Goal: Information Seeking & Learning: Learn about a topic

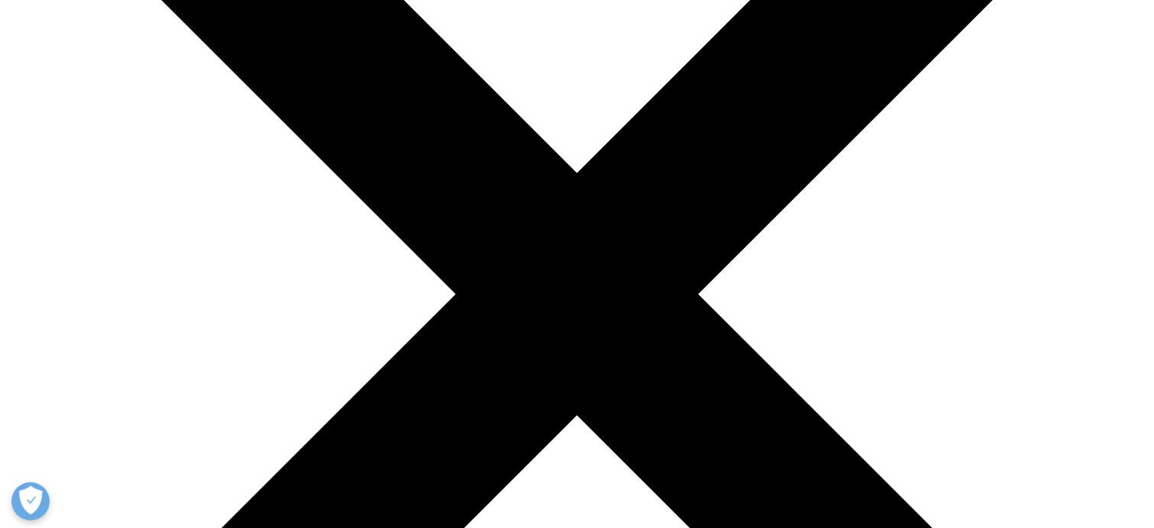
scroll to position [382, 0]
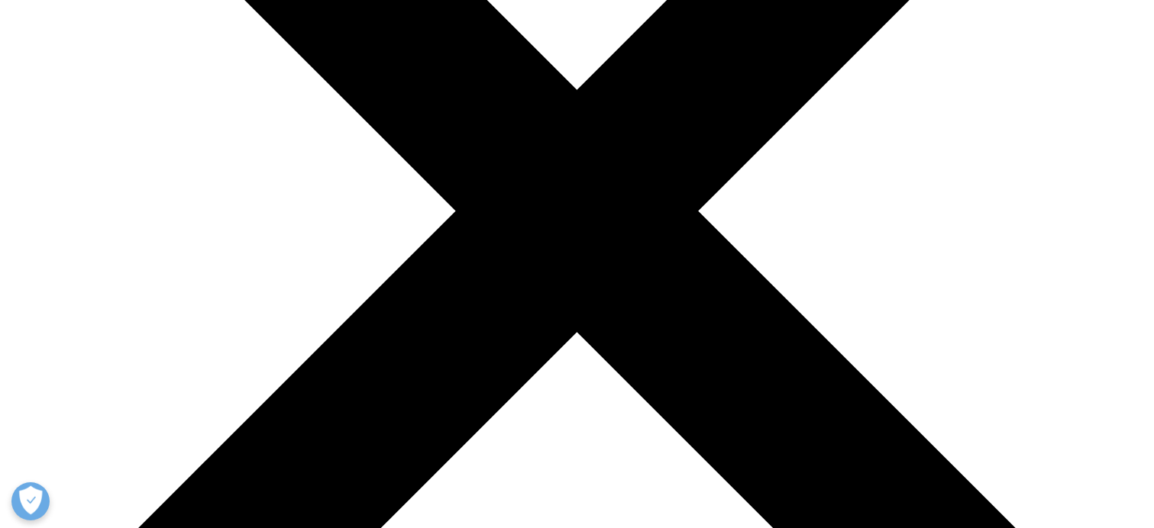
type input "IRT"
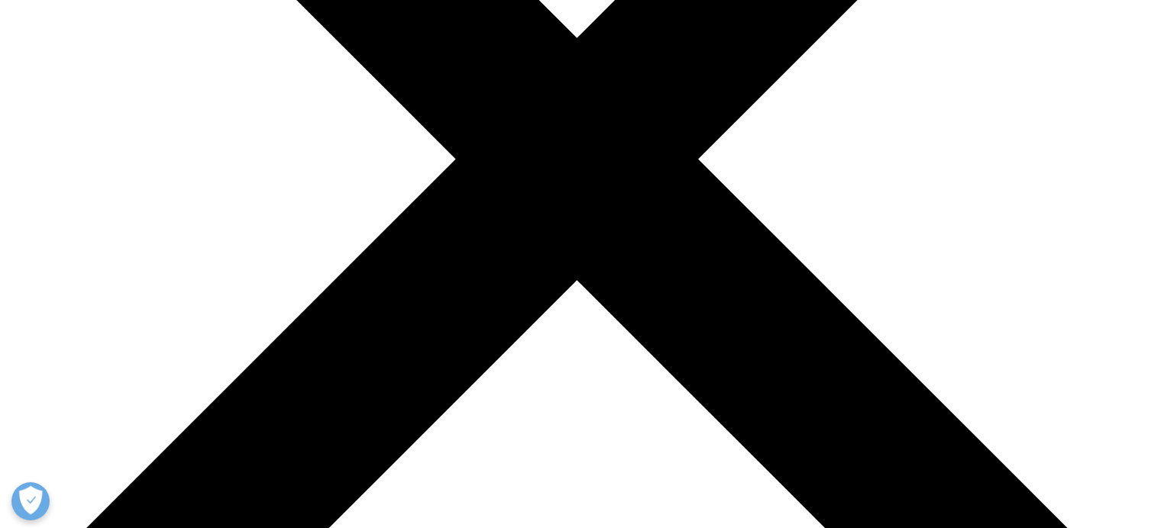
scroll to position [534, 0]
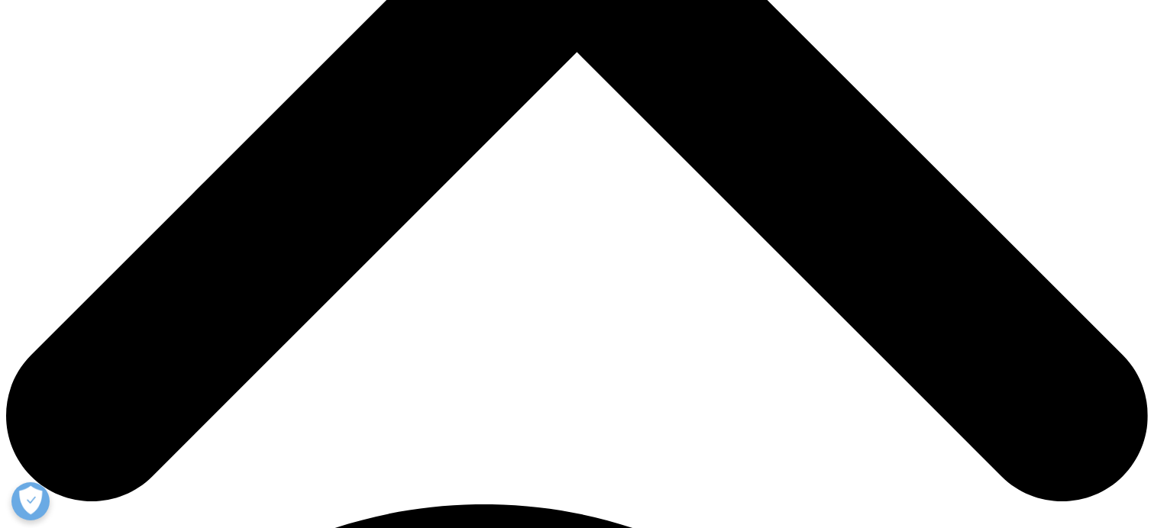
scroll to position [687, 0]
